Goal: Information Seeking & Learning: Learn about a topic

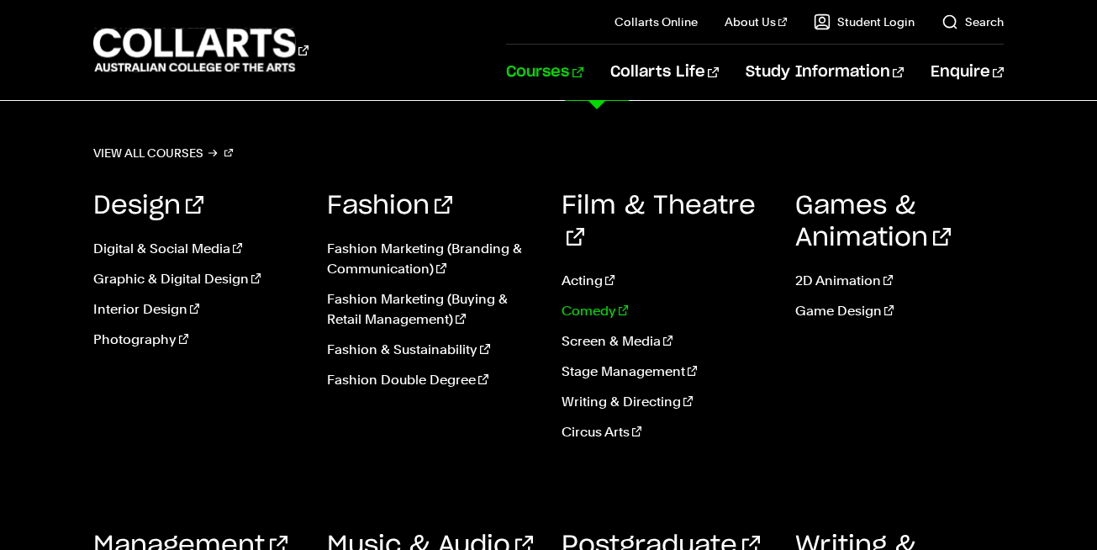
click at [568, 301] on link "Comedy" at bounding box center [665, 311] width 208 height 20
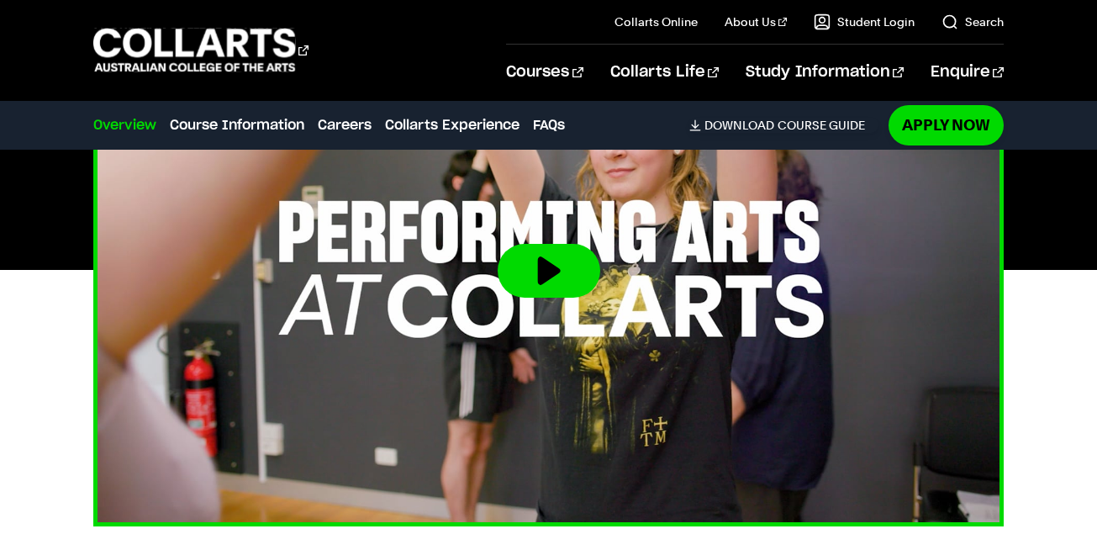
scroll to position [692, 0]
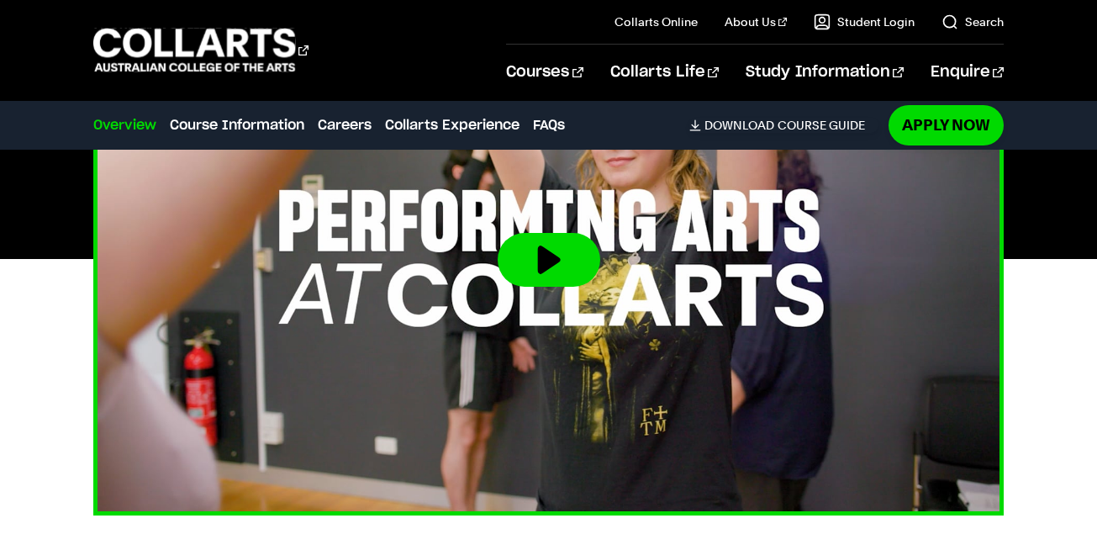
click at [556, 266] on button at bounding box center [548, 260] width 103 height 54
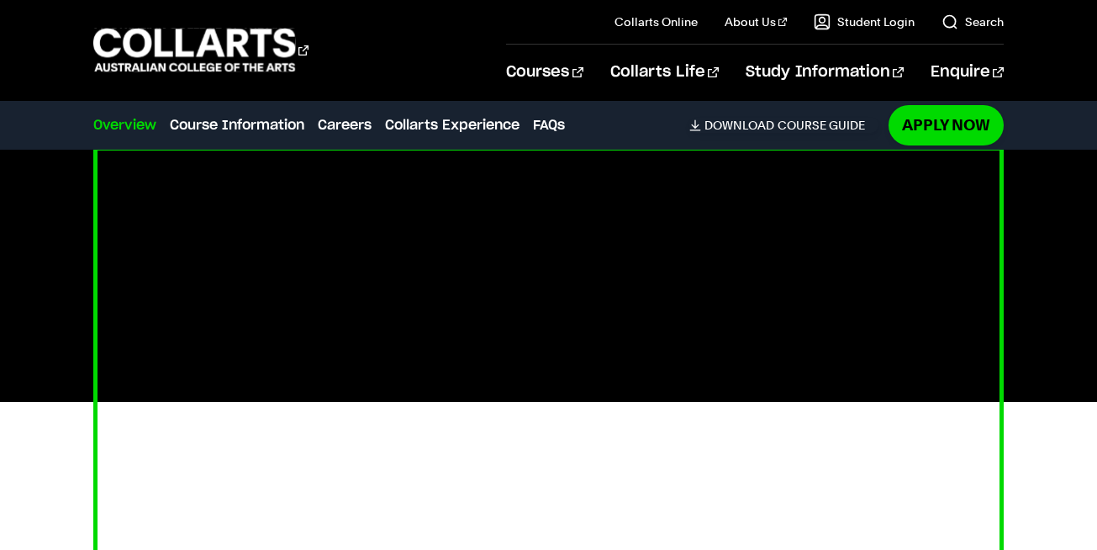
scroll to position [542, 0]
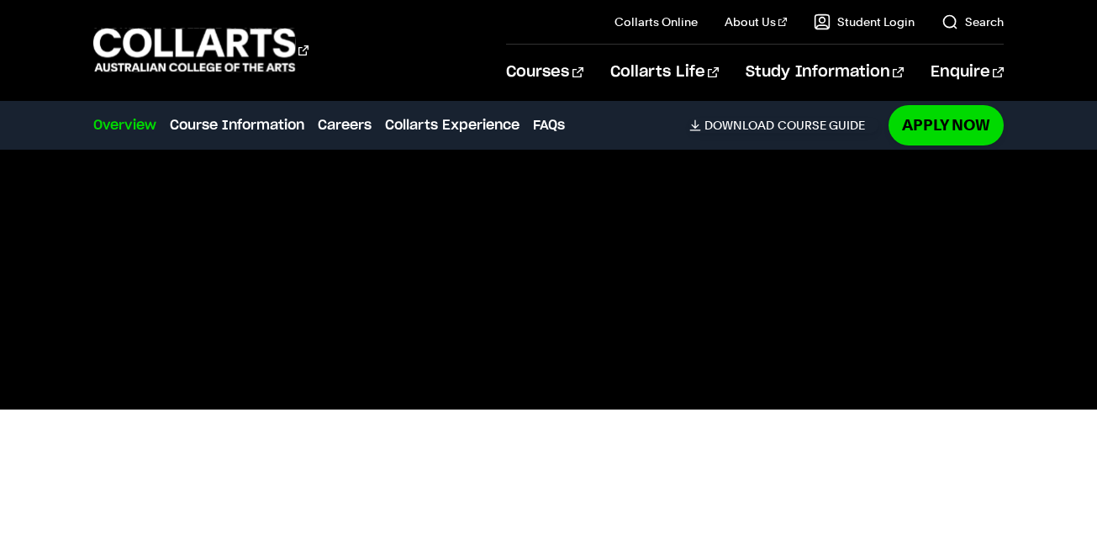
click at [1051, 425] on div at bounding box center [548, 410] width 1097 height 512
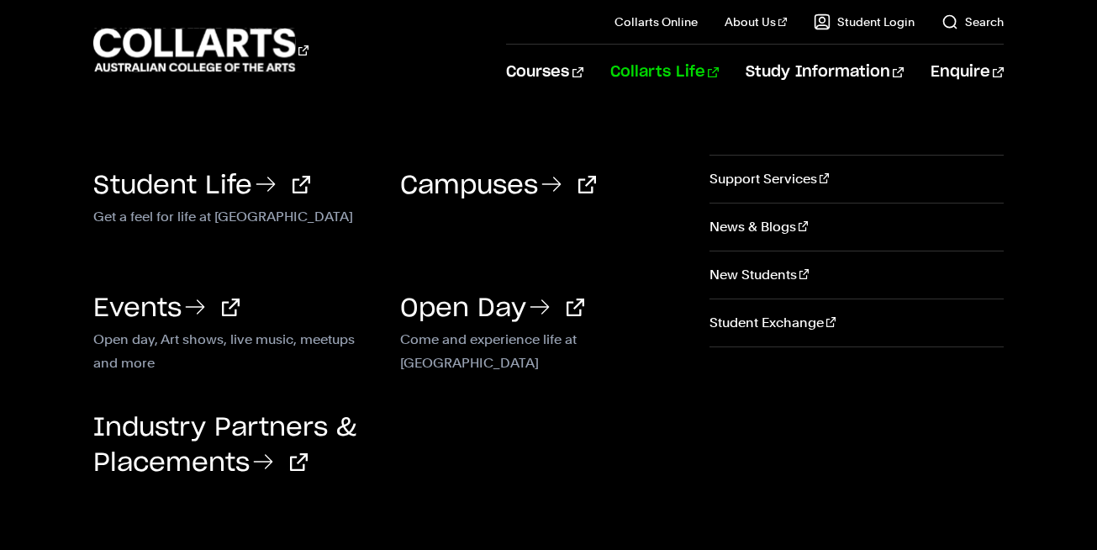
scroll to position [60, 0]
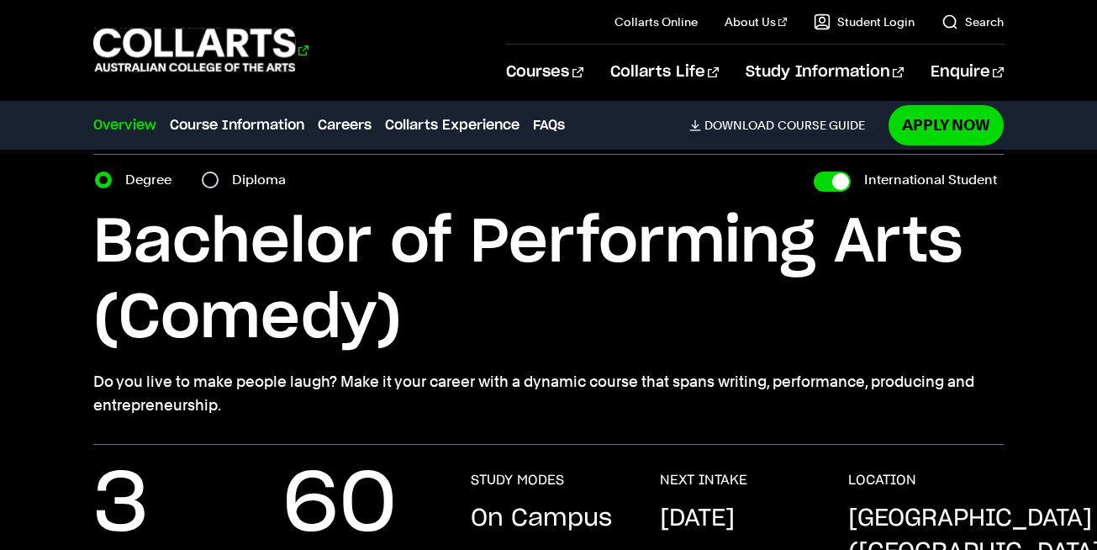
click at [255, 44] on 1 "Go to homepage" at bounding box center [194, 51] width 203 height 44
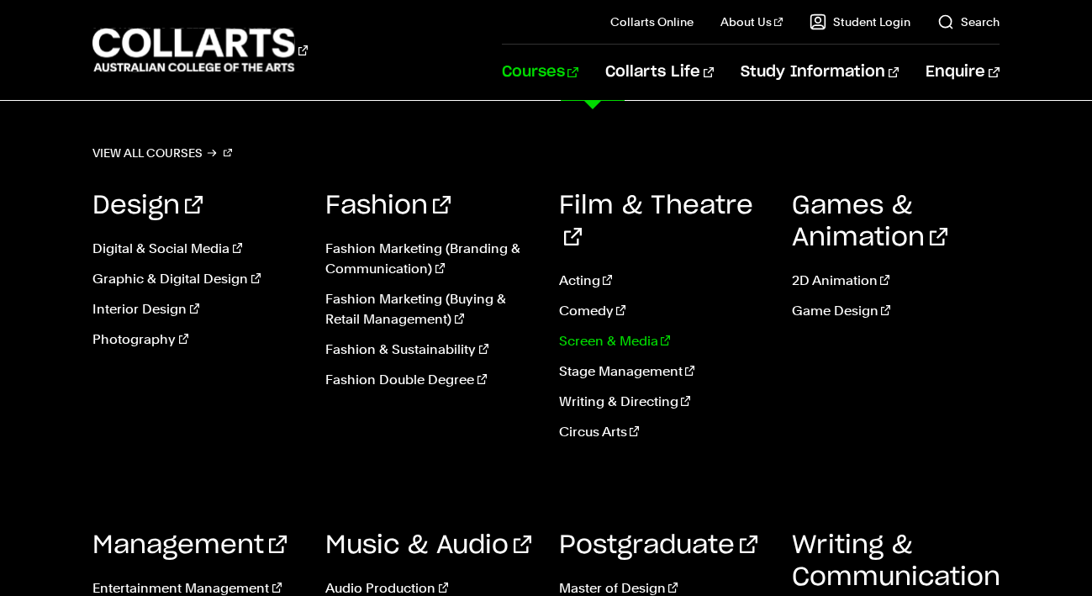
click at [591, 331] on link "Screen & Media" at bounding box center [663, 341] width 208 height 20
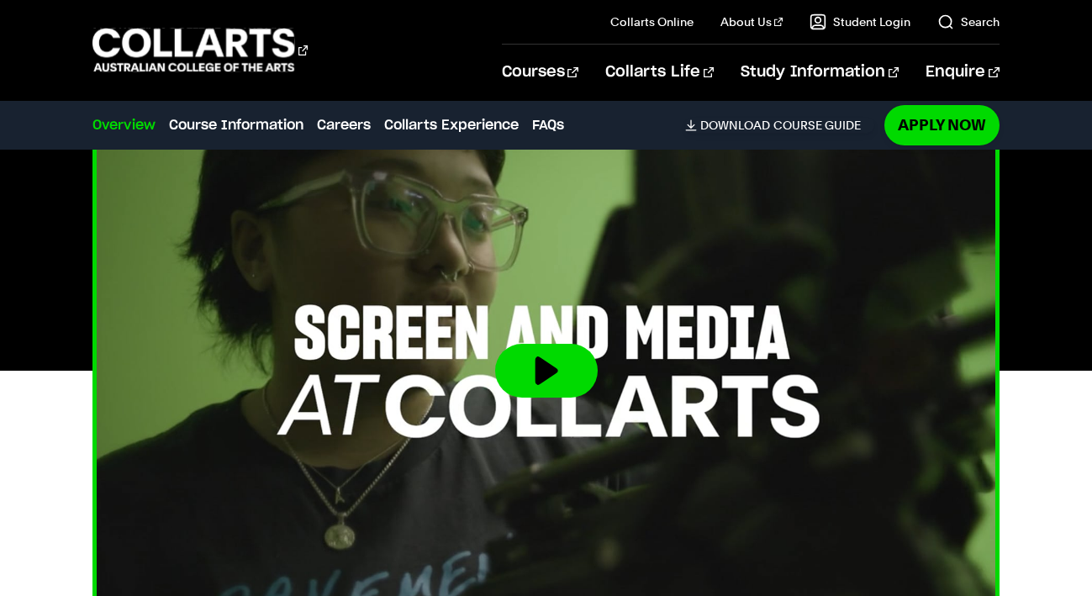
scroll to position [566, 0]
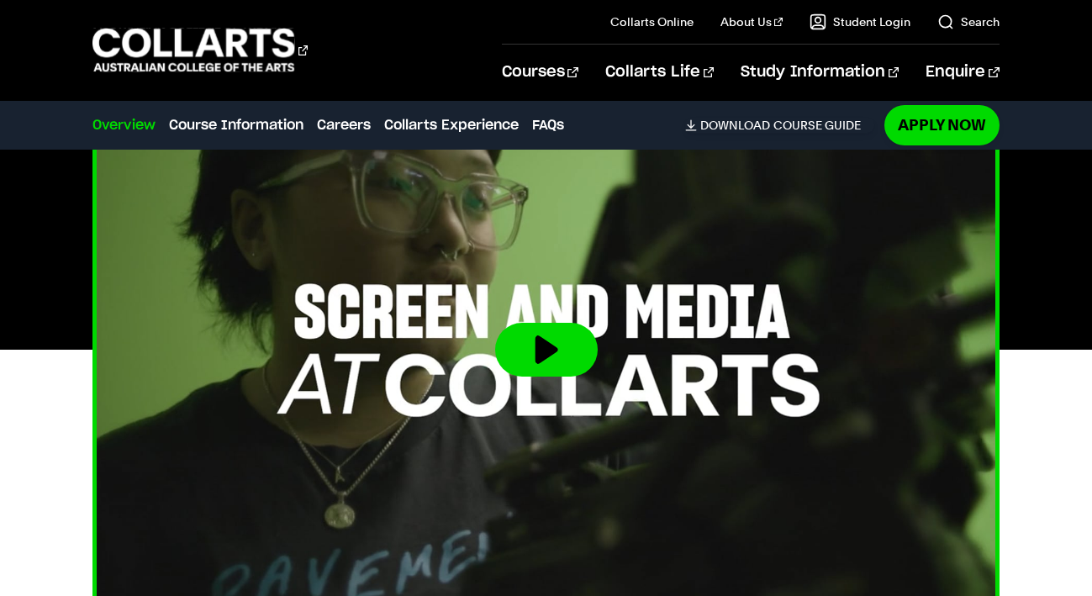
click at [566, 336] on button at bounding box center [546, 350] width 103 height 54
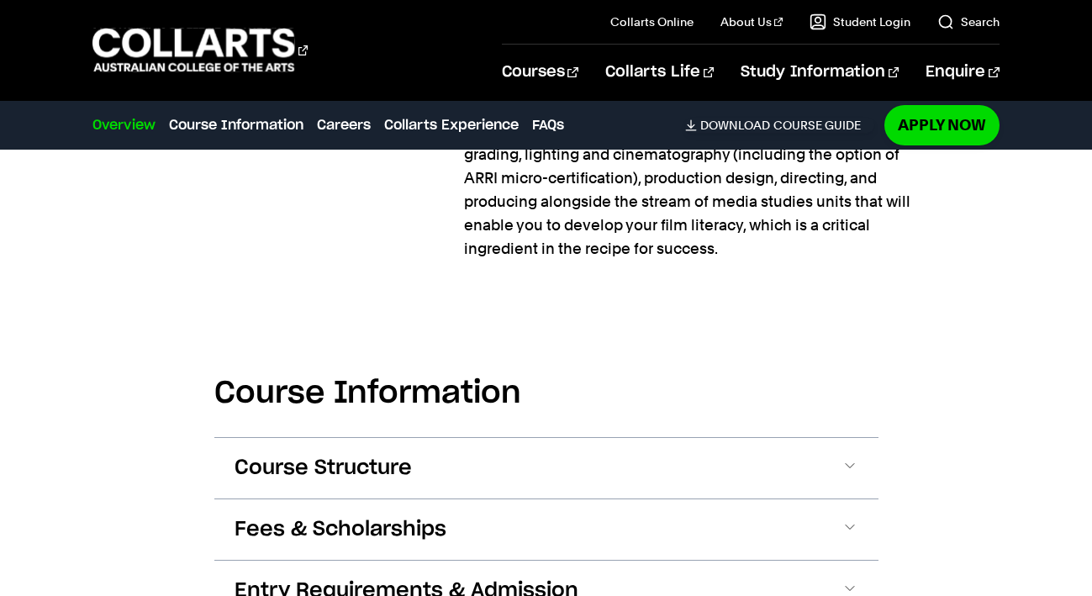
scroll to position [1478, 0]
